Goal: Find specific page/section: Find specific page/section

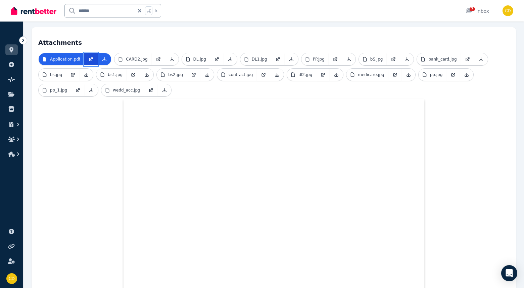
click at [90, 56] on icon at bounding box center [90, 58] width 5 height 5
click at [140, 9] on icon at bounding box center [139, 10] width 7 height 5
click at [117, 10] on input "text" at bounding box center [104, 10] width 78 height 13
type input "*********"
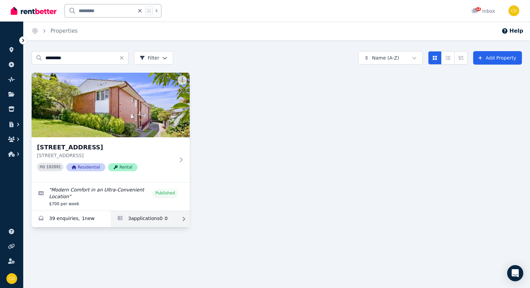
click at [156, 218] on link "Applications for 3/54 Greenwich Road, Greenwich" at bounding box center [150, 219] width 79 height 16
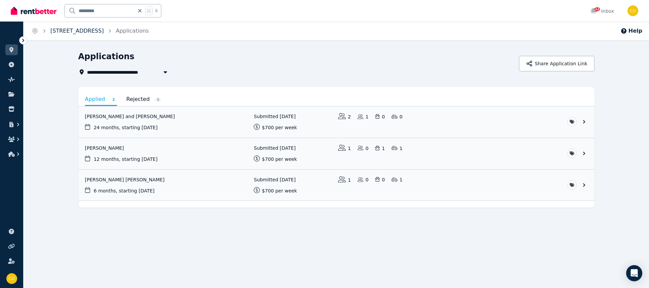
click at [104, 32] on link "[STREET_ADDRESS]" at bounding box center [76, 31] width 53 height 6
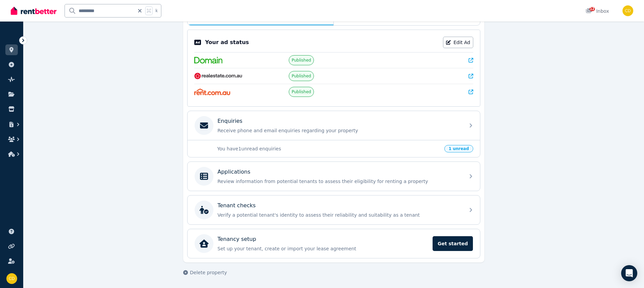
scroll to position [130, 0]
click at [458, 150] on span "1 unread" at bounding box center [458, 148] width 29 height 7
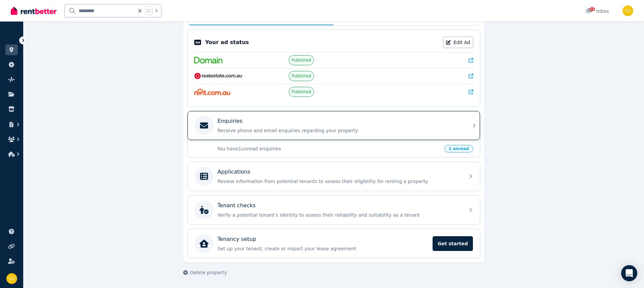
click at [451, 132] on p "Receive phone and email enquiries regarding your property" at bounding box center [338, 130] width 243 height 7
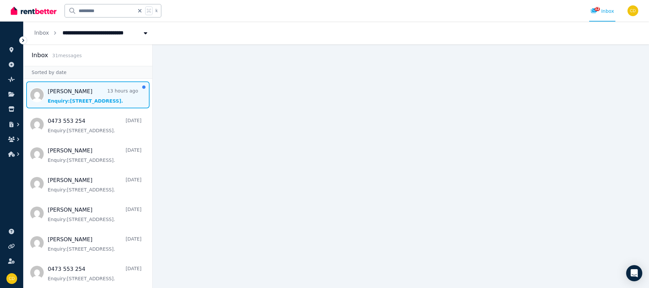
click at [83, 93] on span "Message list" at bounding box center [88, 94] width 129 height 27
